Goal: Task Accomplishment & Management: Use online tool/utility

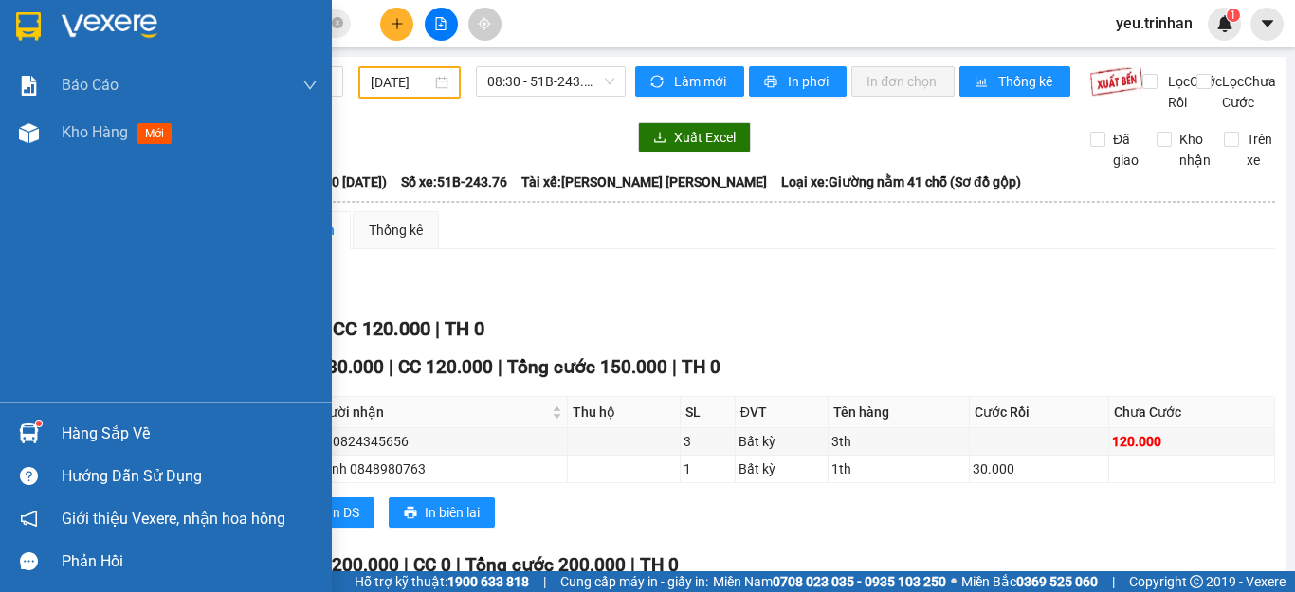
click at [32, 19] on img at bounding box center [28, 26] width 25 height 28
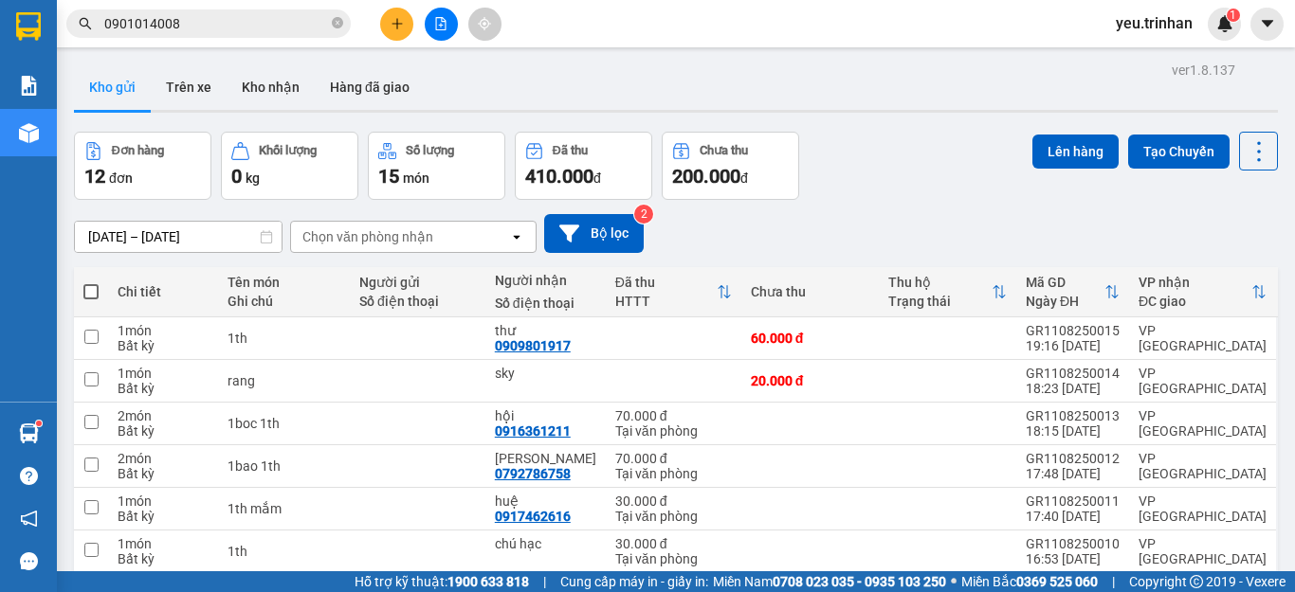
scroll to position [95, 0]
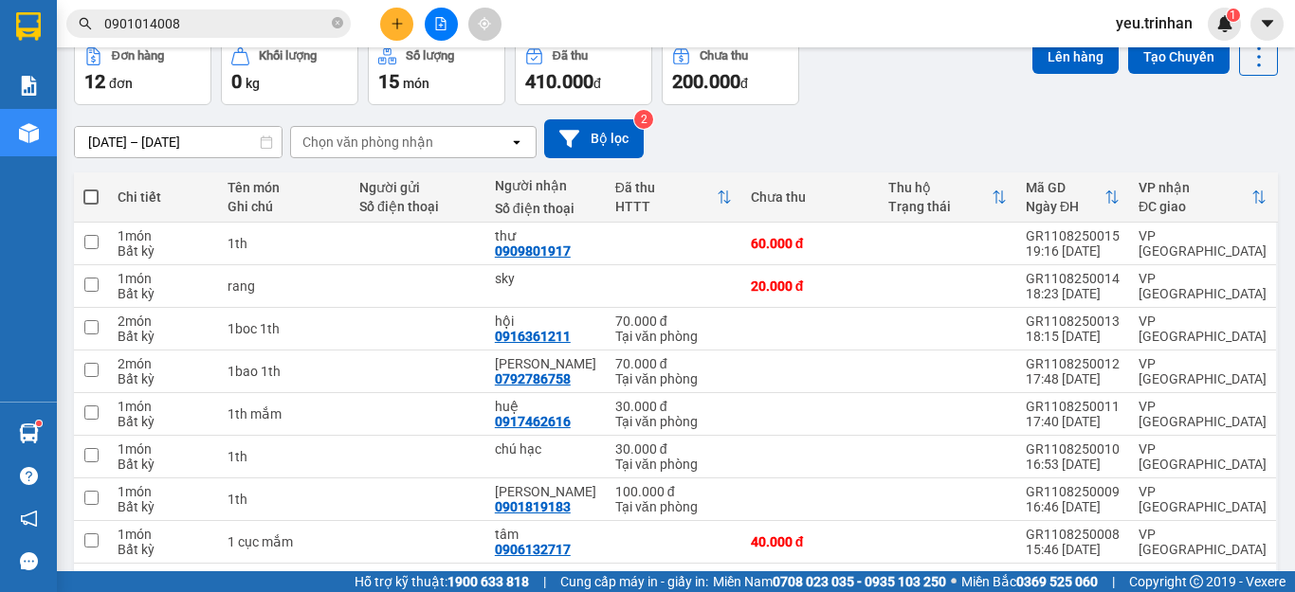
click at [93, 191] on span at bounding box center [90, 197] width 15 height 15
click at [91, 188] on input "checkbox" at bounding box center [91, 188] width 0 height 0
checkbox input "true"
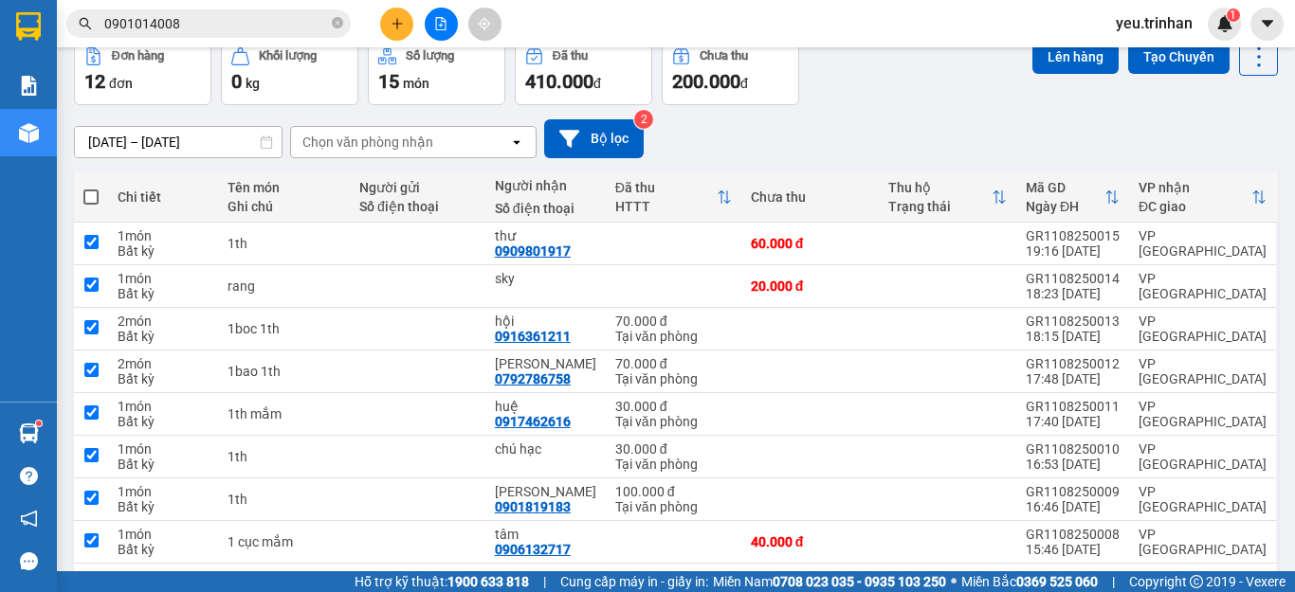
checkbox input "true"
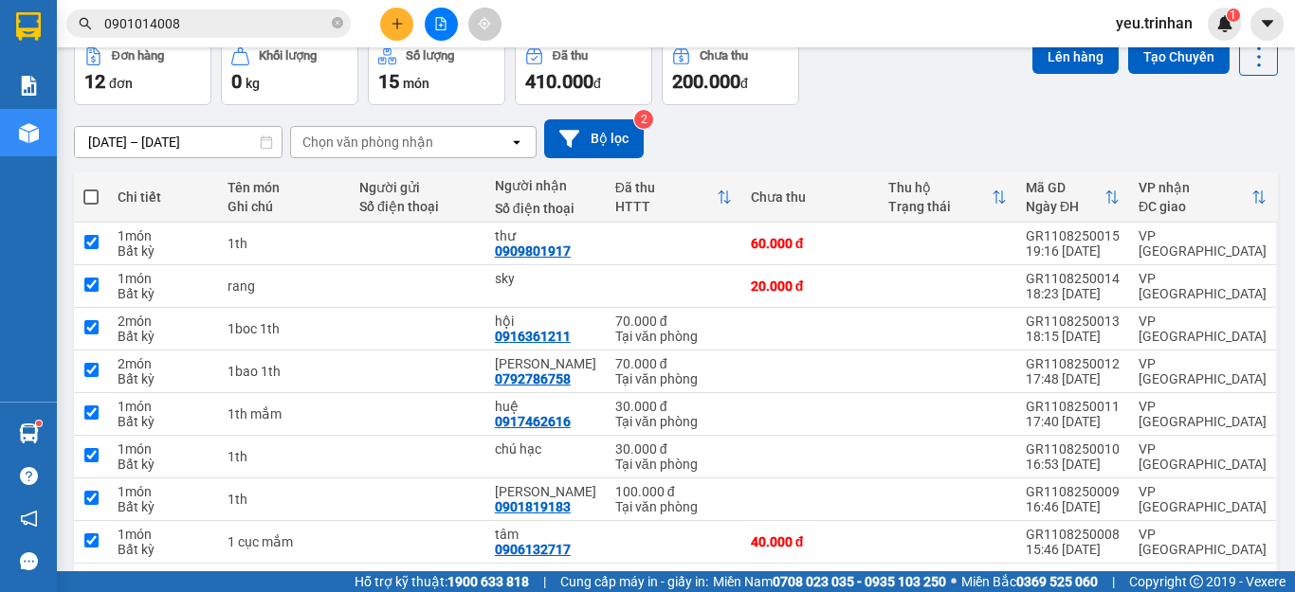
checkbox input "true"
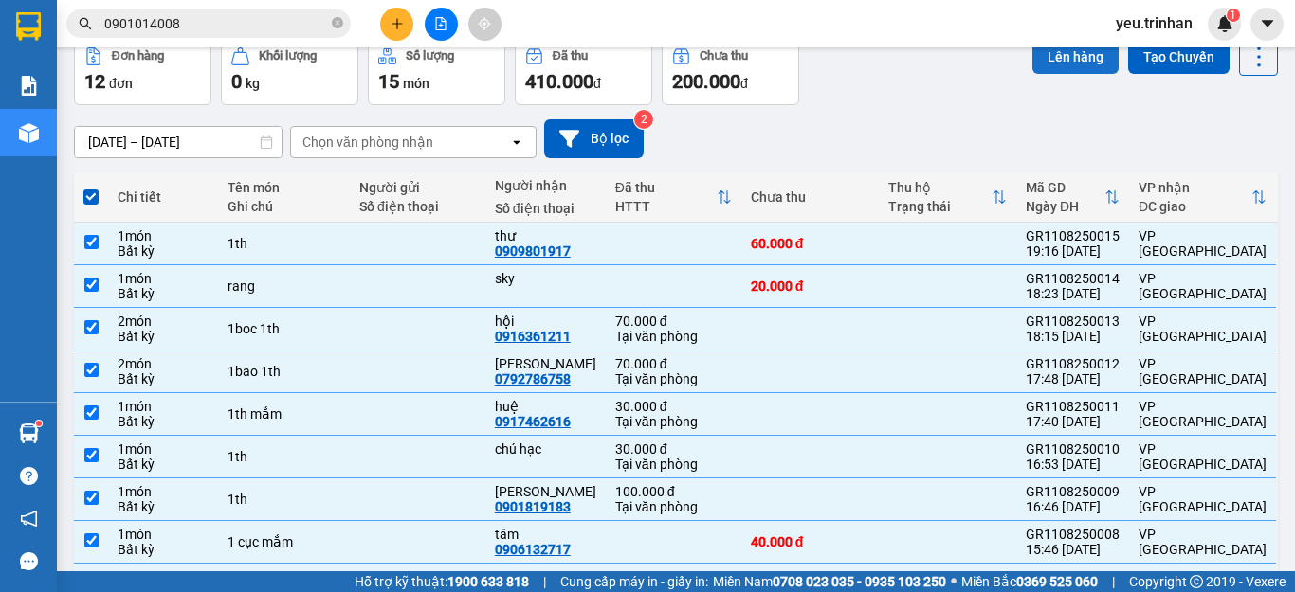
click at [1059, 53] on button "Lên hàng" at bounding box center [1075, 57] width 86 height 34
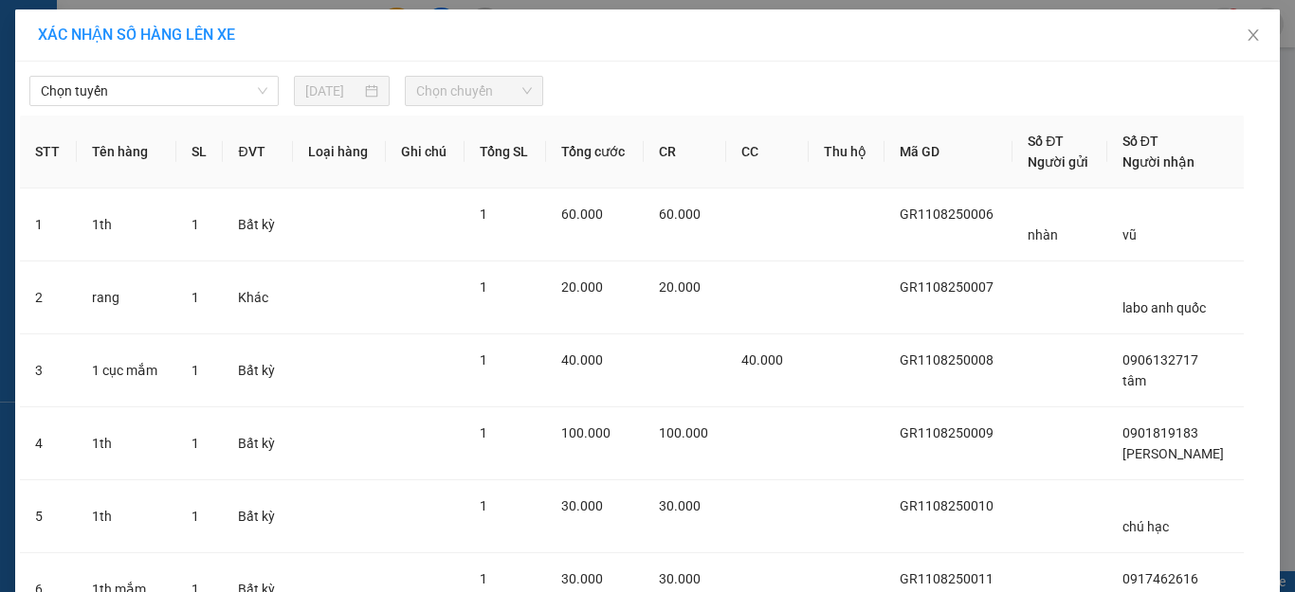
drag, startPoint x: 198, startPoint y: 90, endPoint x: 174, endPoint y: 106, distance: 28.7
click at [193, 95] on span "Chọn tuyến" at bounding box center [154, 91] width 226 height 28
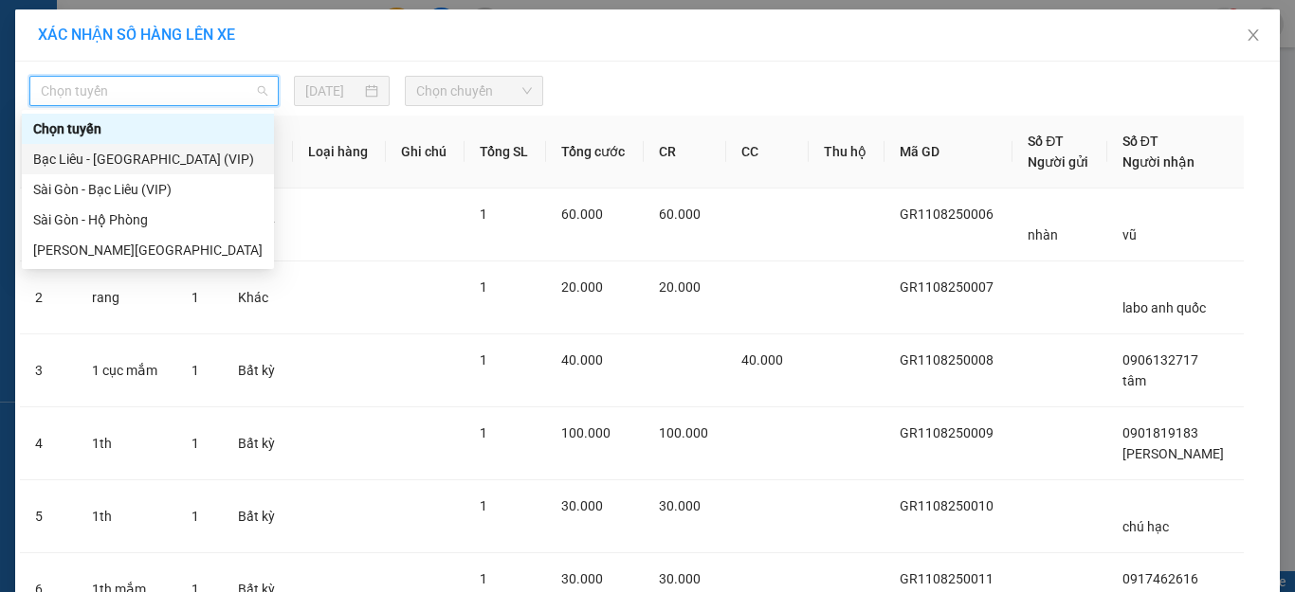
click at [77, 165] on div "Bạc Liêu - [GEOGRAPHIC_DATA] (VIP)" at bounding box center [147, 159] width 229 height 21
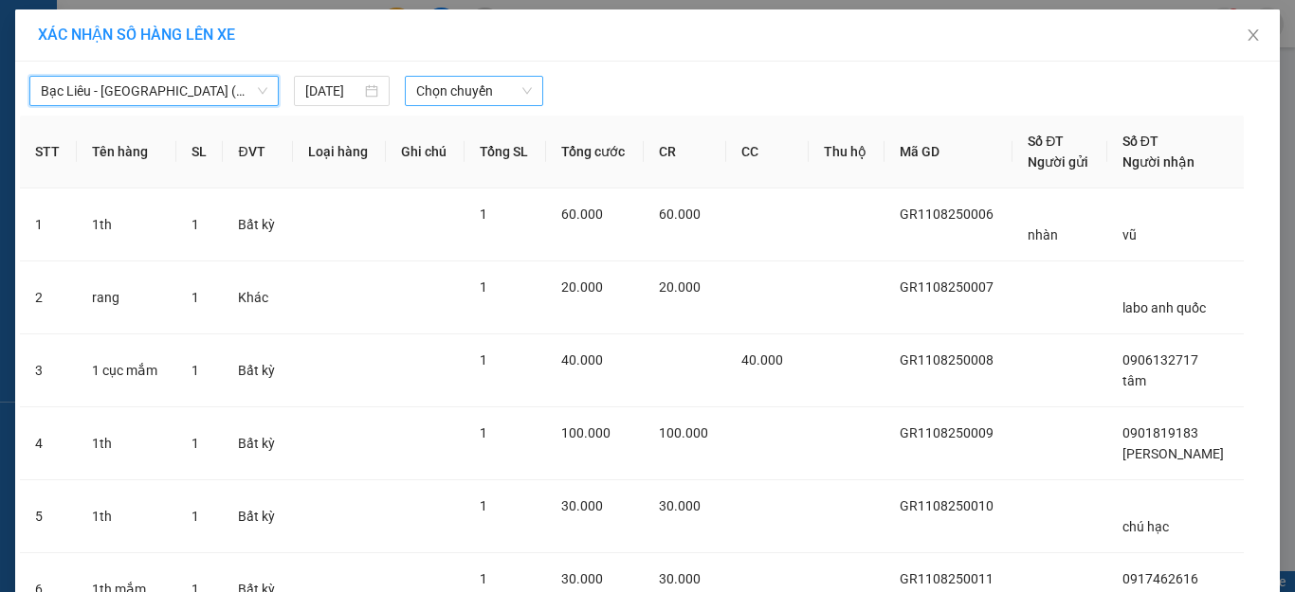
click at [460, 96] on span "Chọn chuyến" at bounding box center [474, 91] width 117 height 28
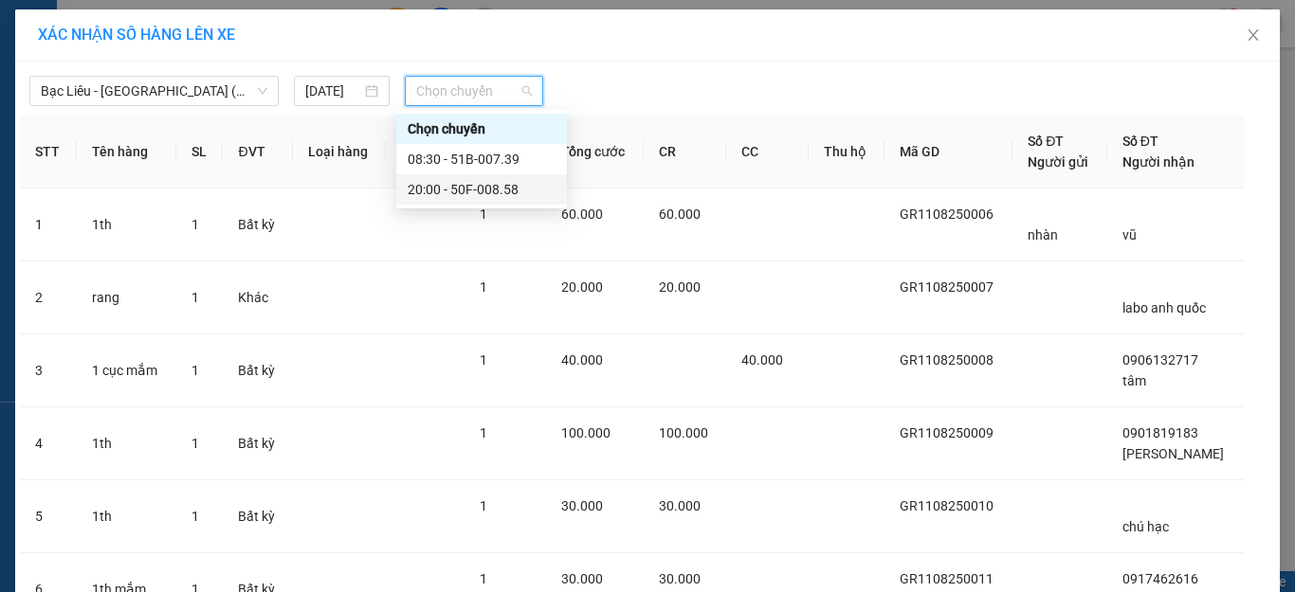
click at [430, 192] on div "20:00 - 50F-008.58" at bounding box center [481, 189] width 148 height 21
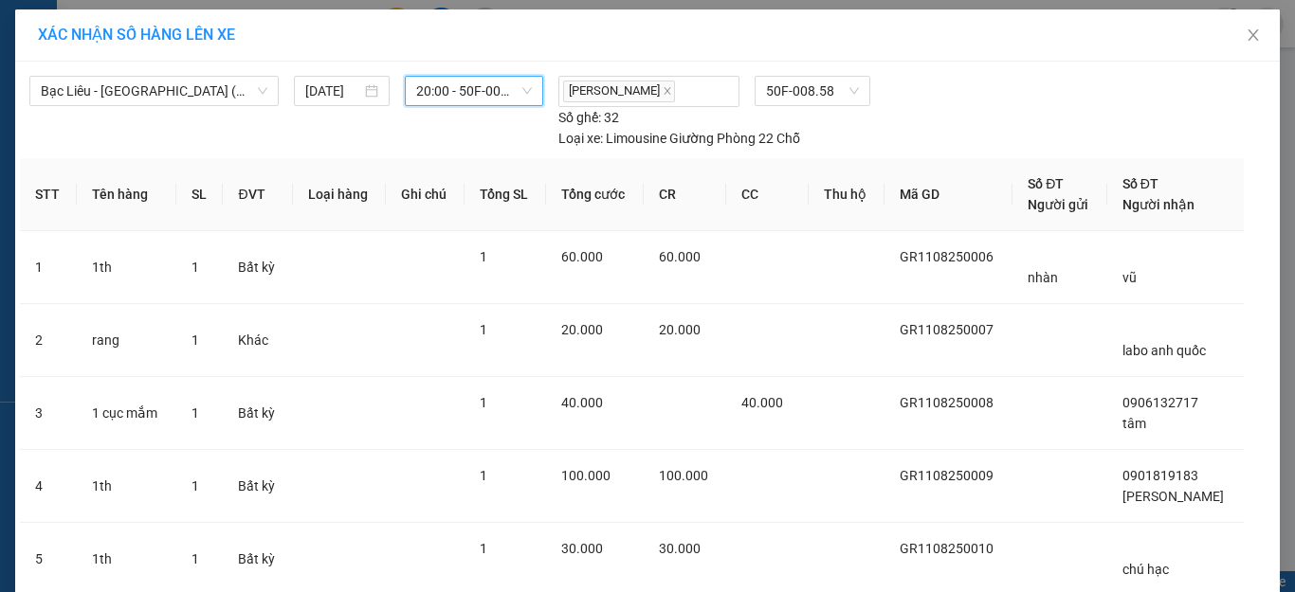
scroll to position [507, 0]
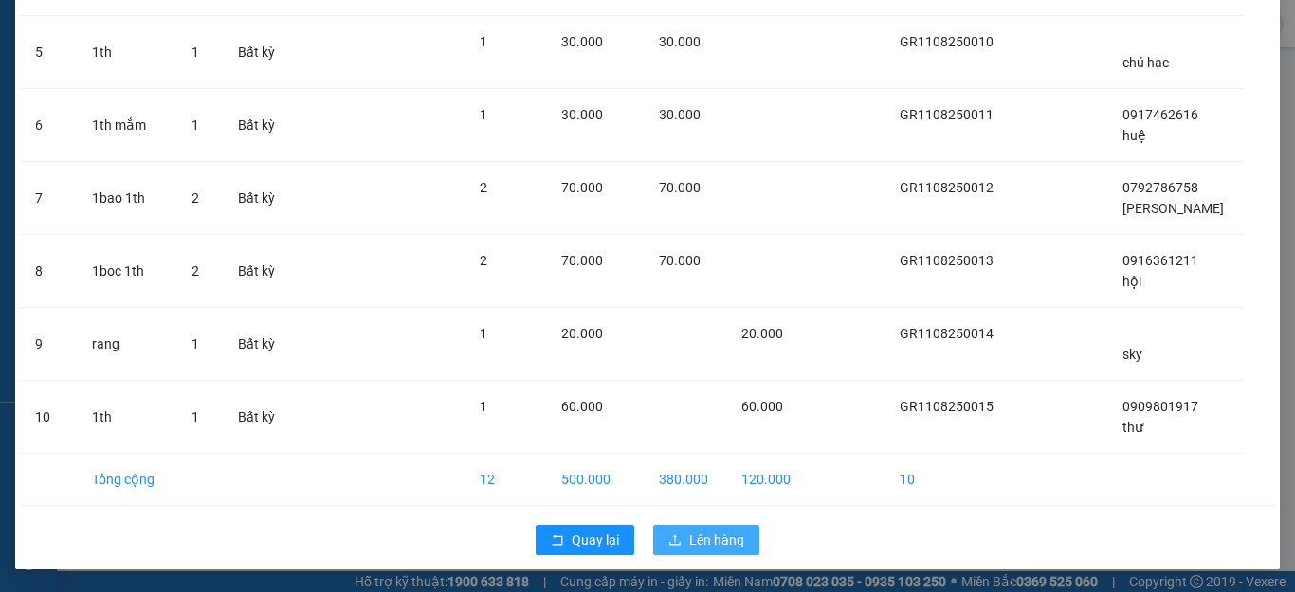
click at [692, 531] on span "Lên hàng" at bounding box center [716, 540] width 55 height 21
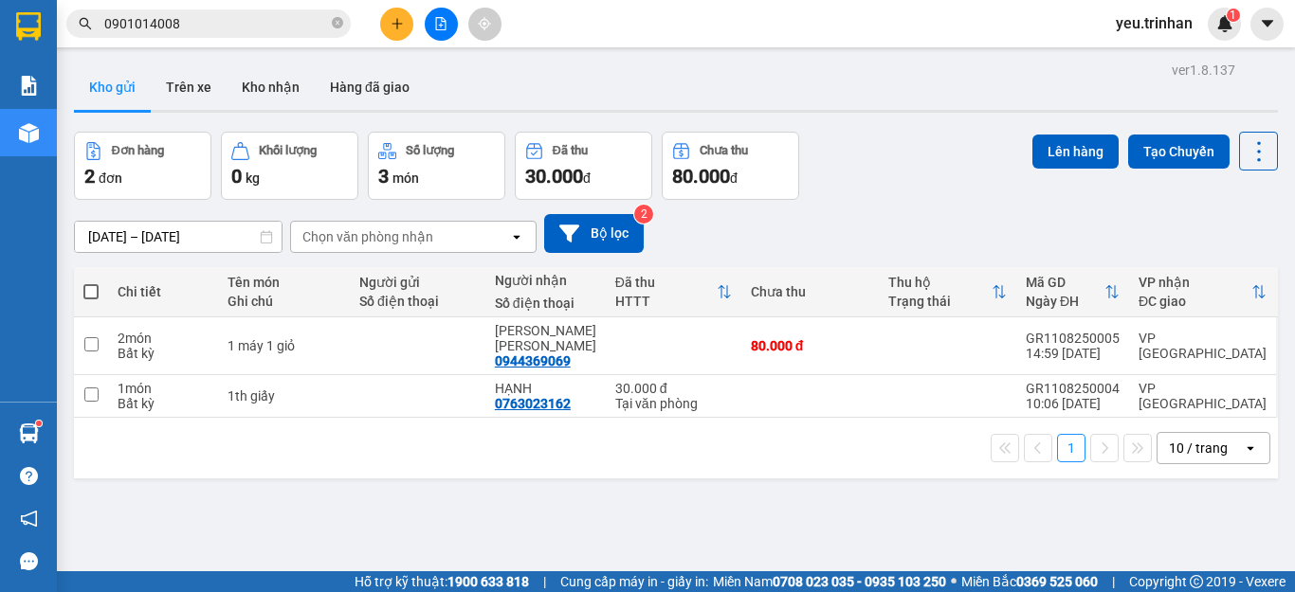
click at [88, 290] on span at bounding box center [90, 291] width 15 height 15
click at [91, 282] on input "checkbox" at bounding box center [91, 282] width 0 height 0
checkbox input "true"
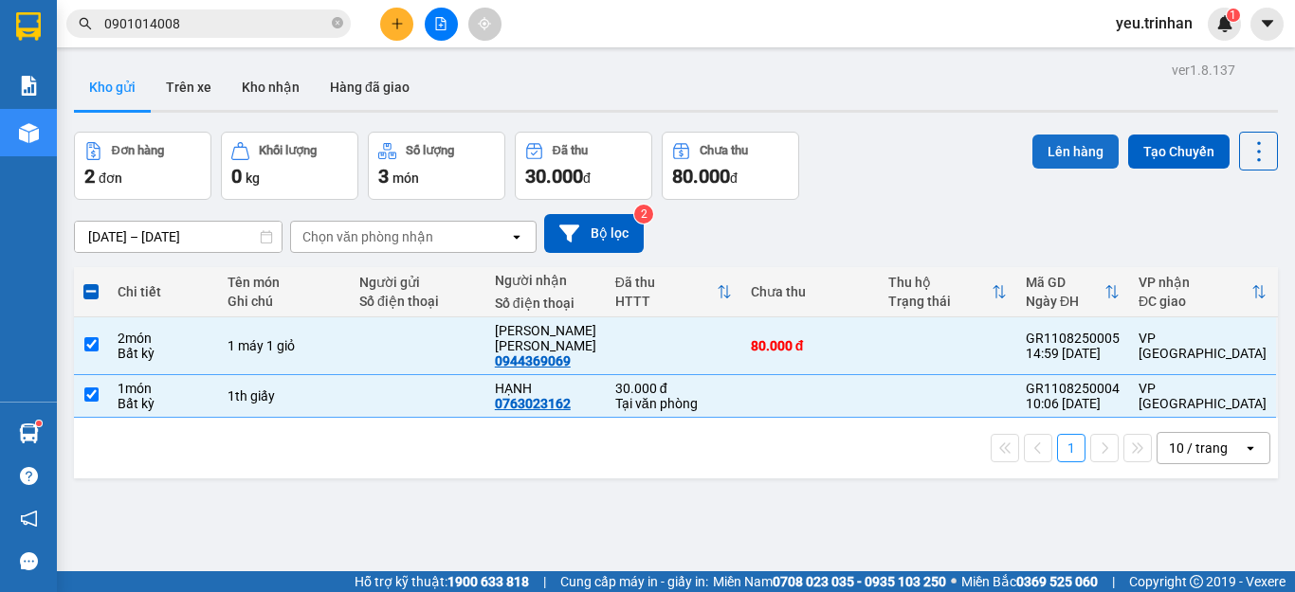
click at [1061, 149] on button "Lên hàng" at bounding box center [1075, 152] width 86 height 34
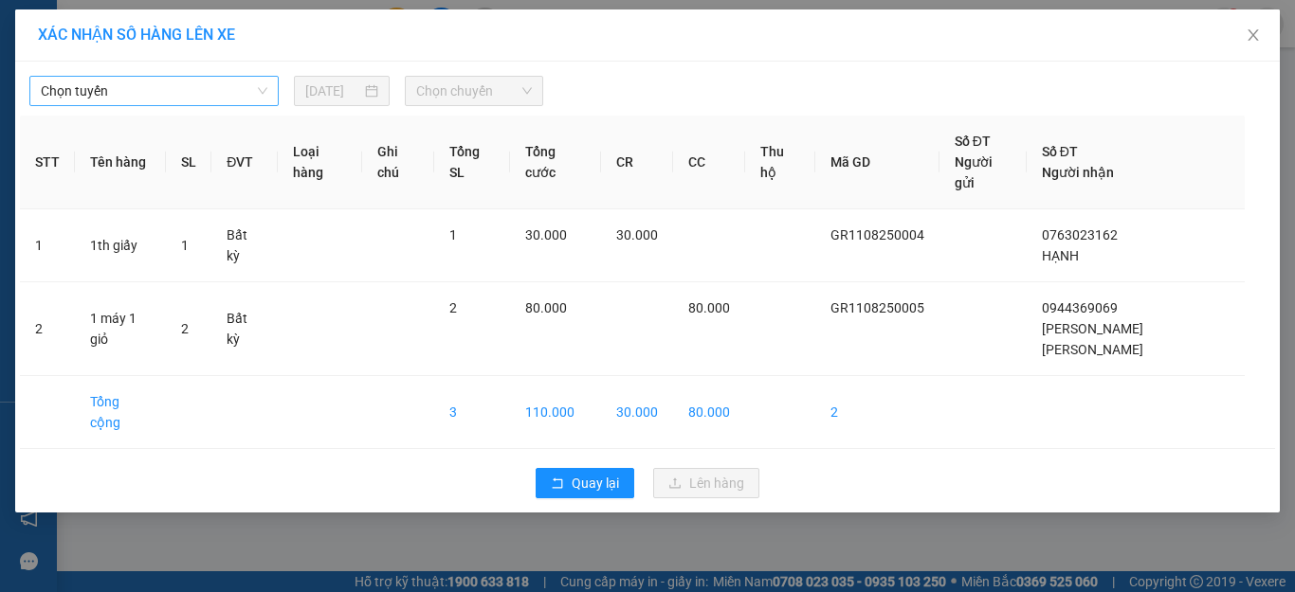
click at [115, 77] on span "Chọn tuyến" at bounding box center [154, 91] width 226 height 28
click at [115, 103] on span "Chọn tuyến" at bounding box center [154, 91] width 226 height 28
click at [136, 86] on span "Chọn tuyến" at bounding box center [154, 91] width 226 height 28
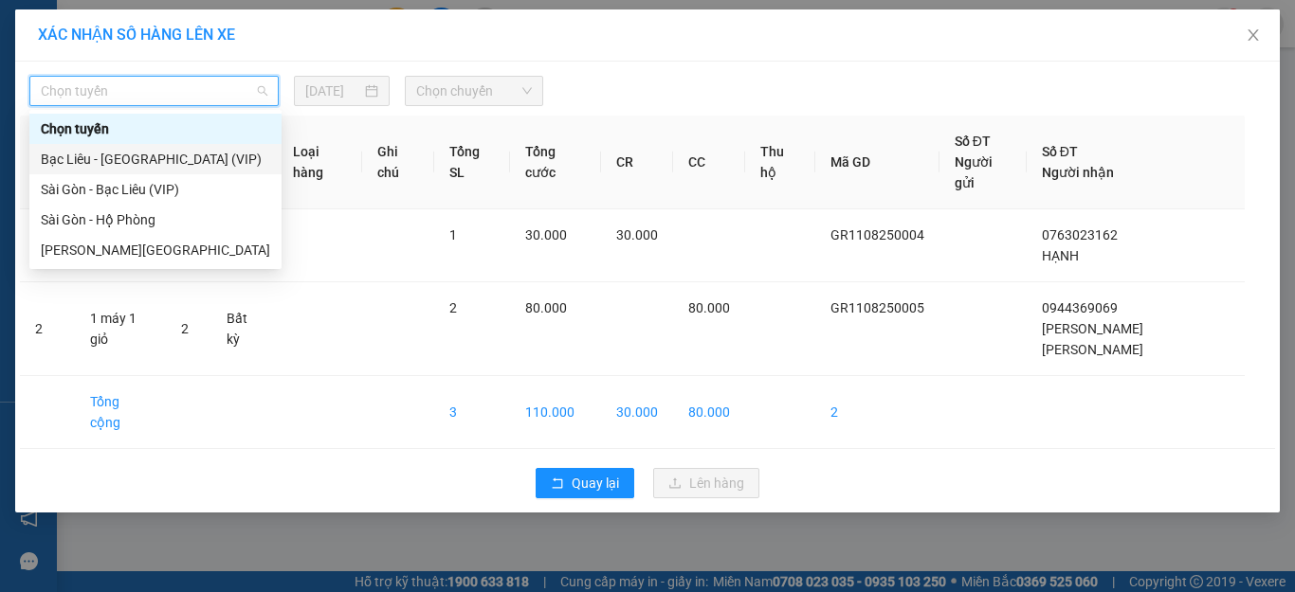
drag, startPoint x: 117, startPoint y: 158, endPoint x: 388, endPoint y: 110, distance: 275.3
click at [118, 157] on div "Bạc Liêu - [GEOGRAPHIC_DATA] (VIP)" at bounding box center [155, 159] width 229 height 21
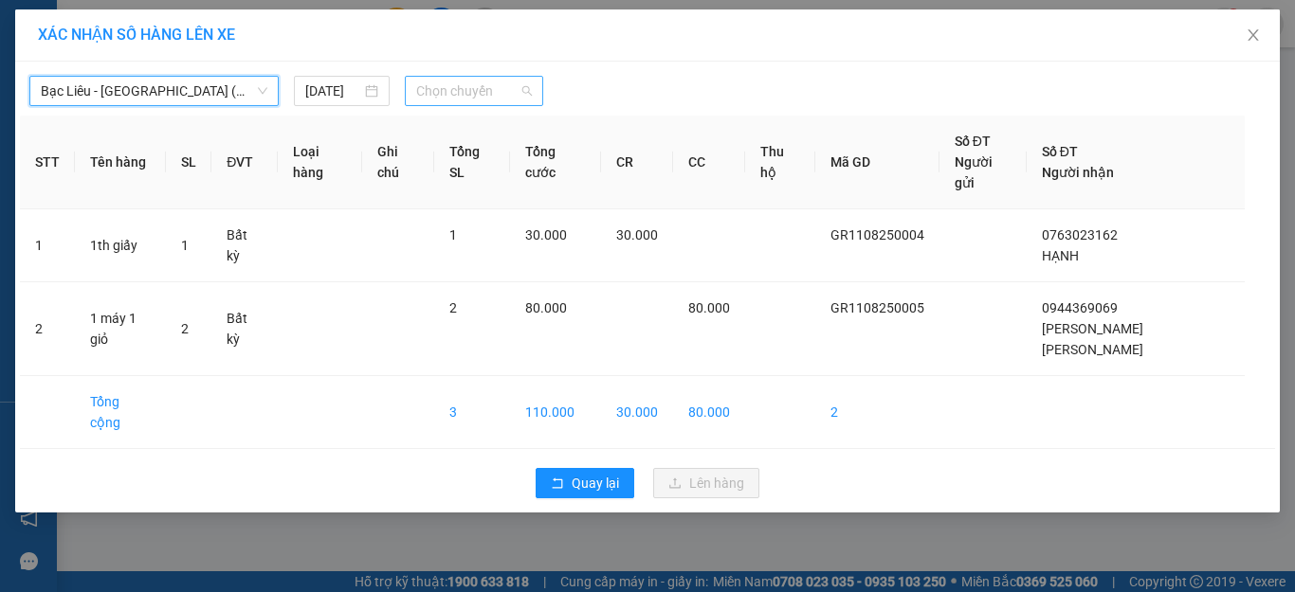
click at [451, 90] on span "Chọn chuyến" at bounding box center [474, 91] width 117 height 28
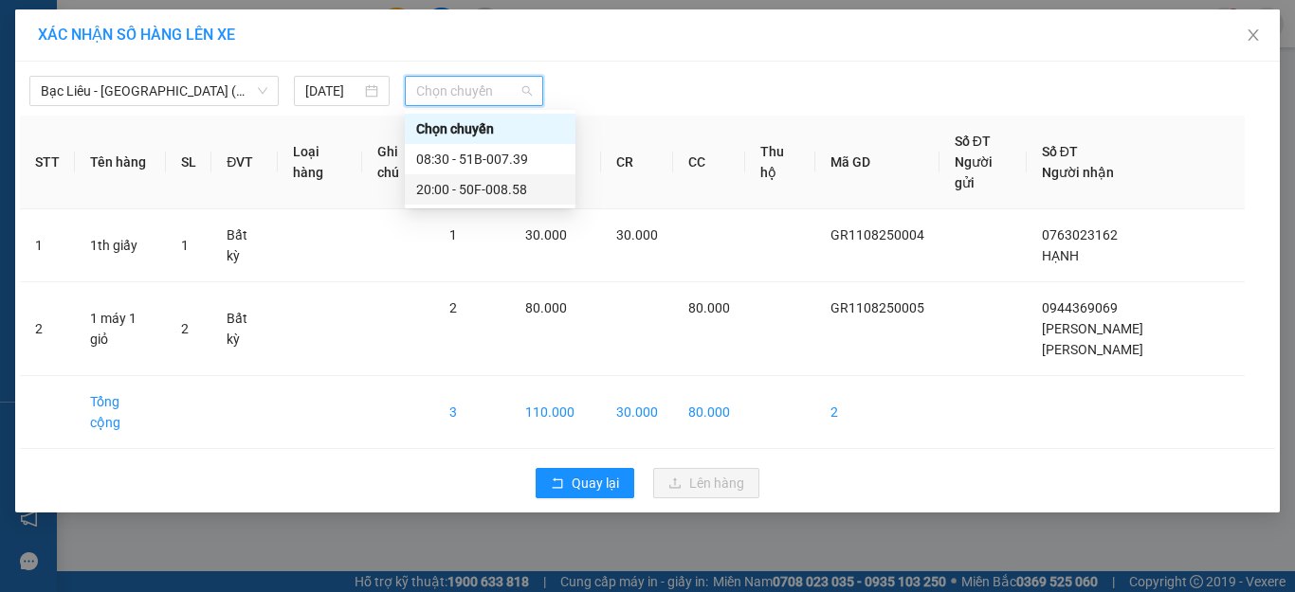
click at [439, 190] on div "20:00 - 50F-008.58" at bounding box center [490, 189] width 148 height 21
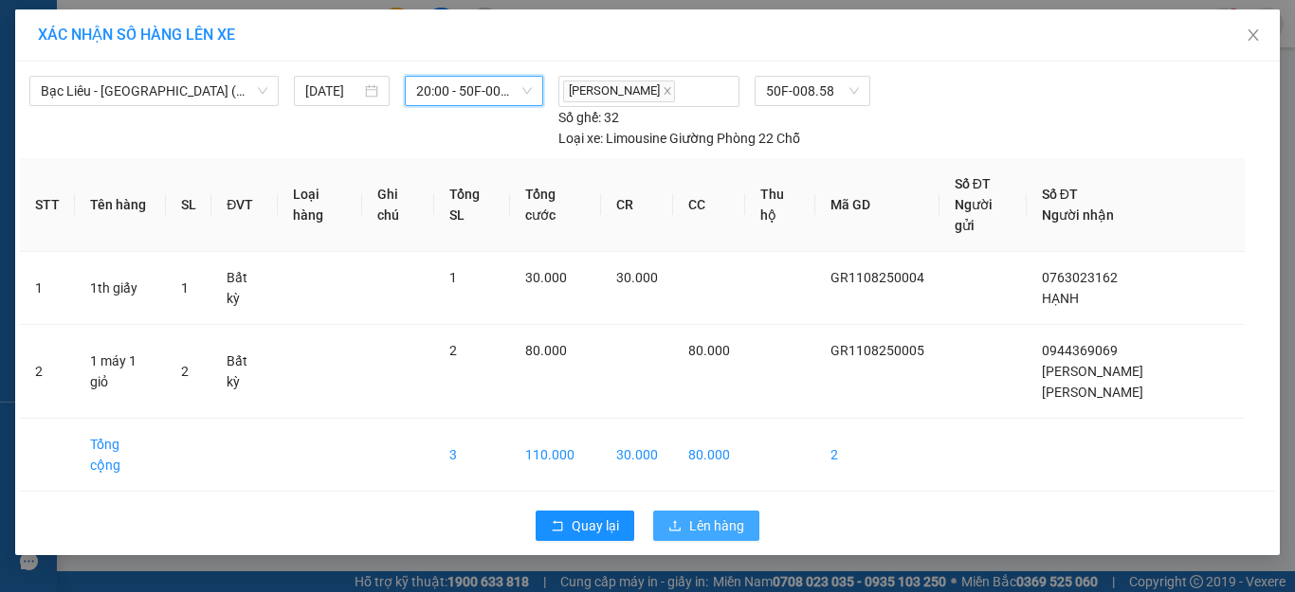
click at [681, 519] on span "upload" at bounding box center [674, 526] width 13 height 15
